Goal: Task Accomplishment & Management: Manage account settings

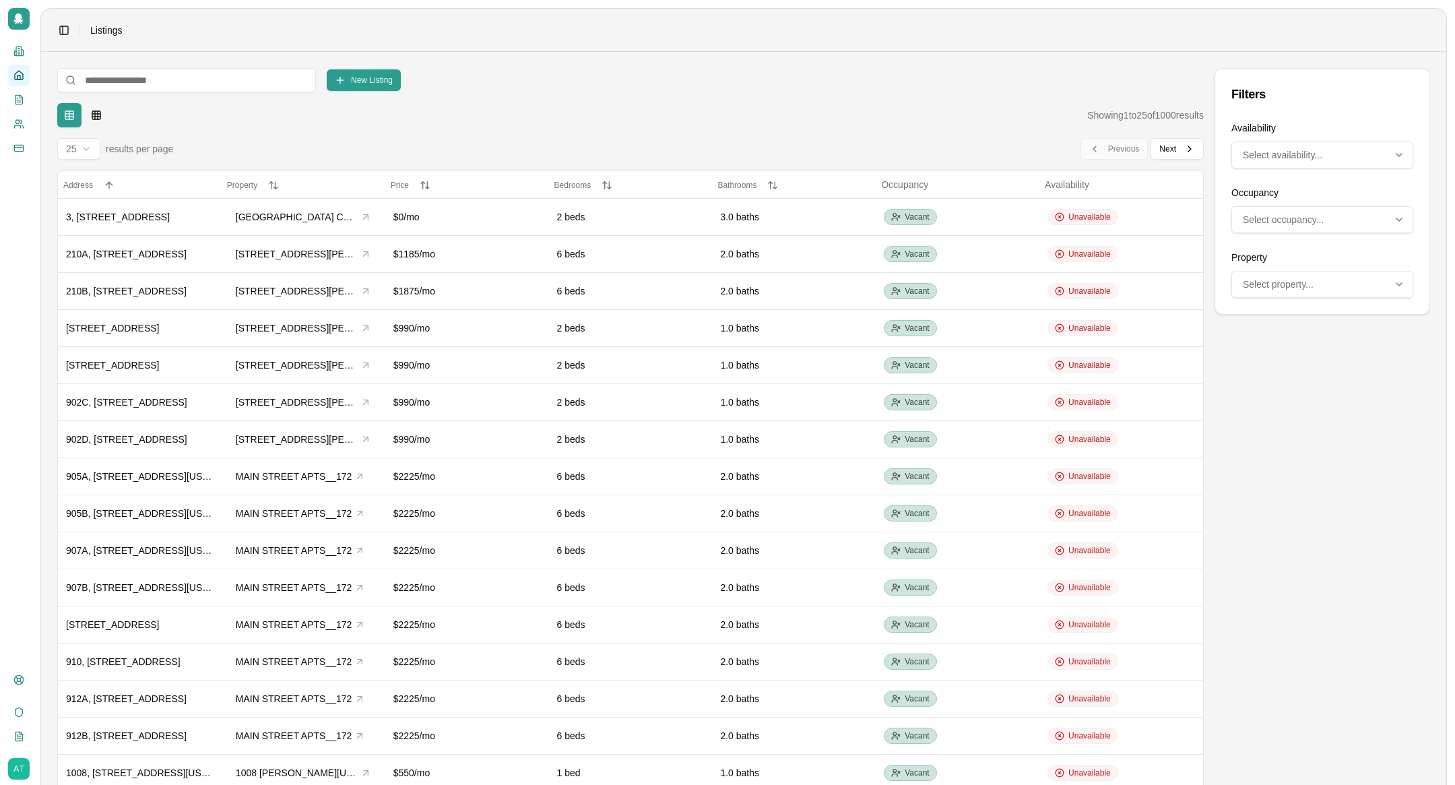
click at [20, 16] on icon at bounding box center [18, 18] width 10 height 11
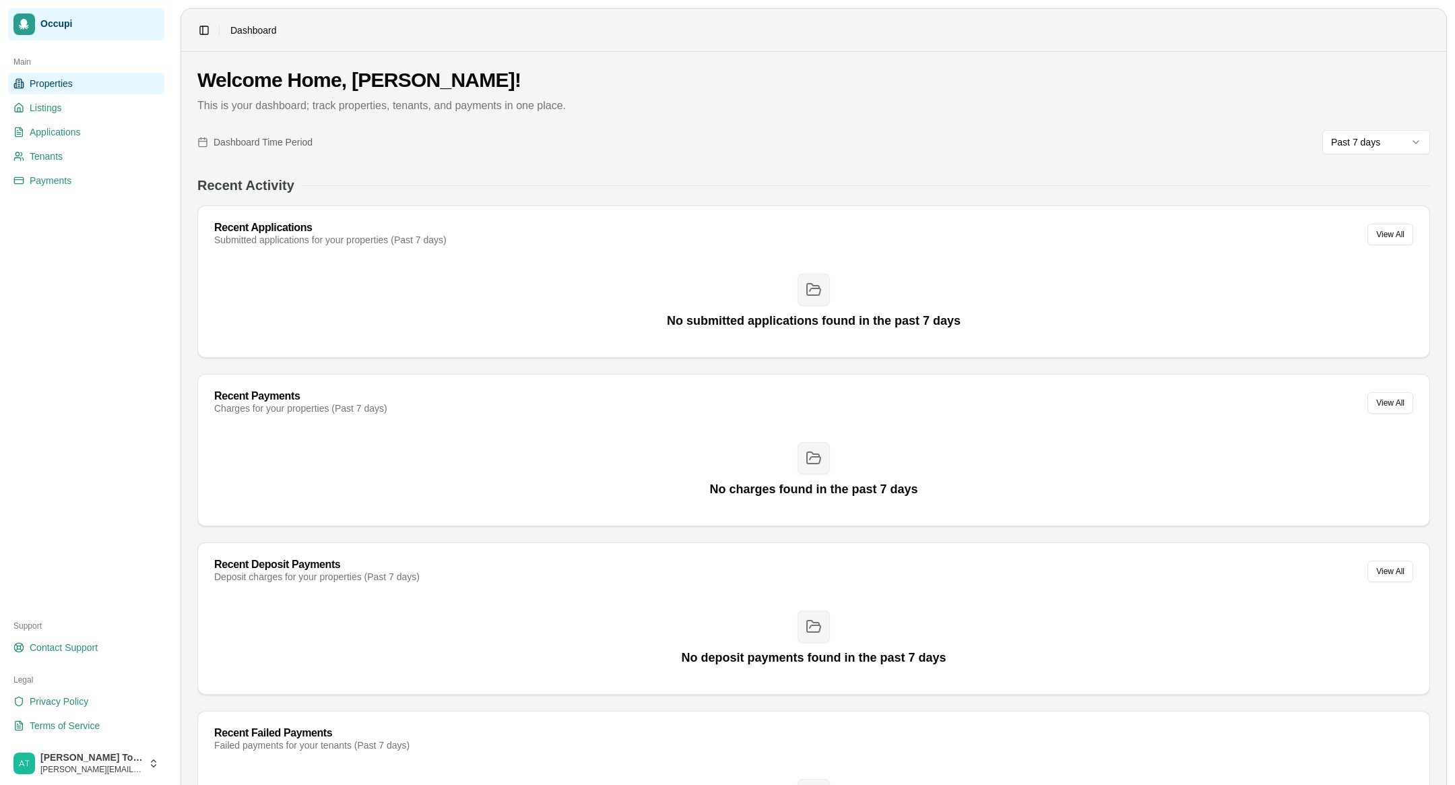
click at [67, 89] on span "Properties" at bounding box center [51, 83] width 43 height 13
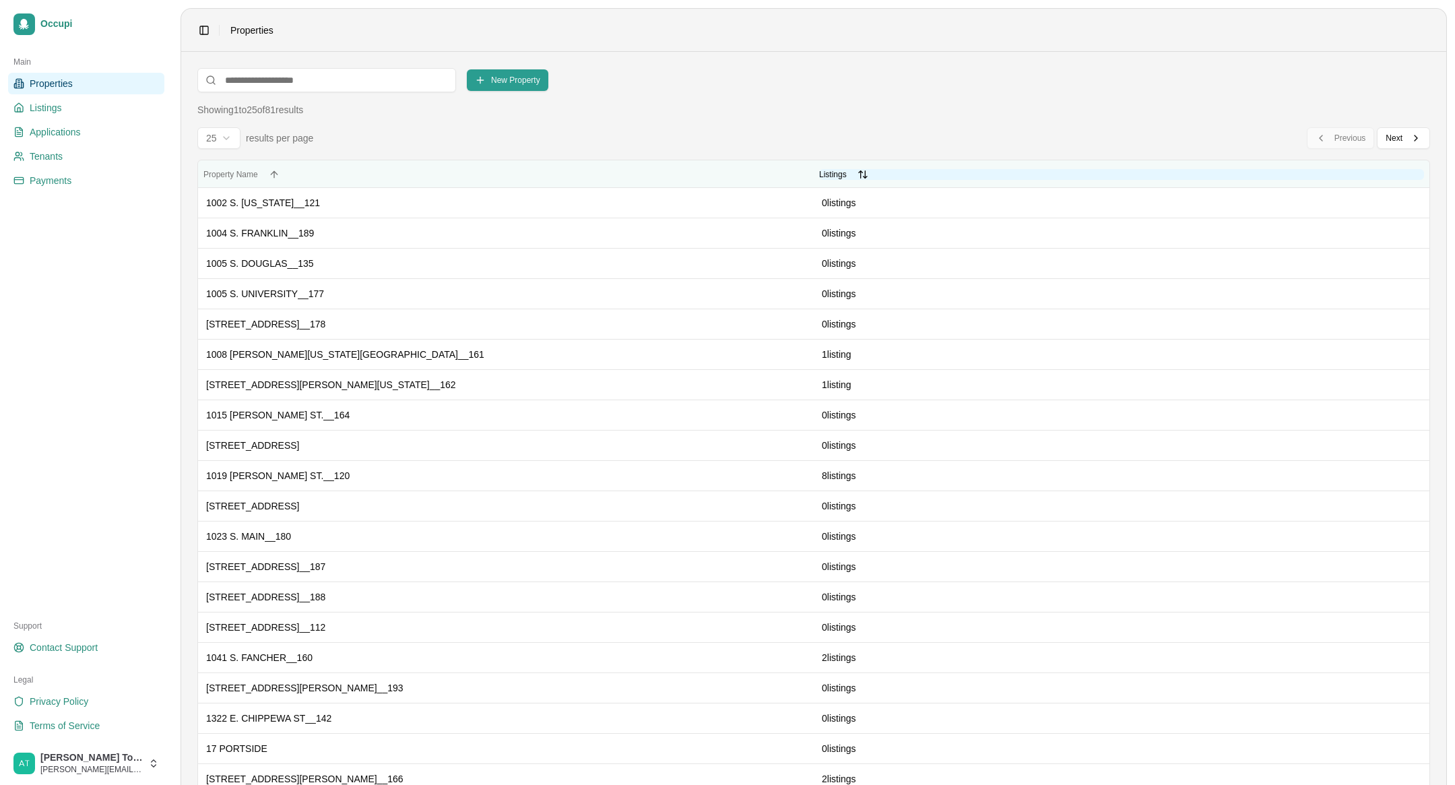
click at [863, 174] on button "Listings Listings" at bounding box center [1121, 174] width 605 height 11
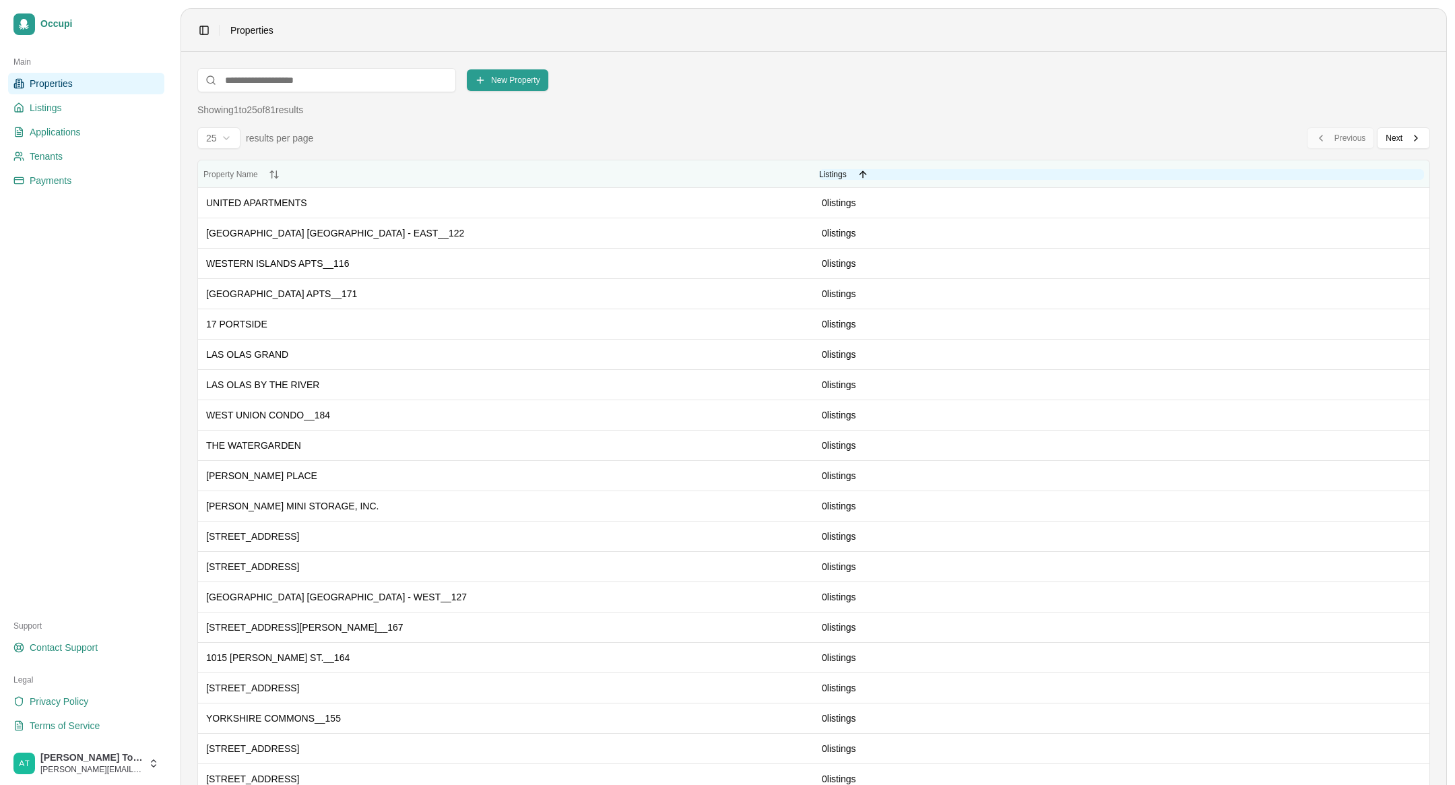
click at [863, 174] on button "Listings Listings" at bounding box center [1121, 174] width 605 height 11
